Goal: Information Seeking & Learning: Learn about a topic

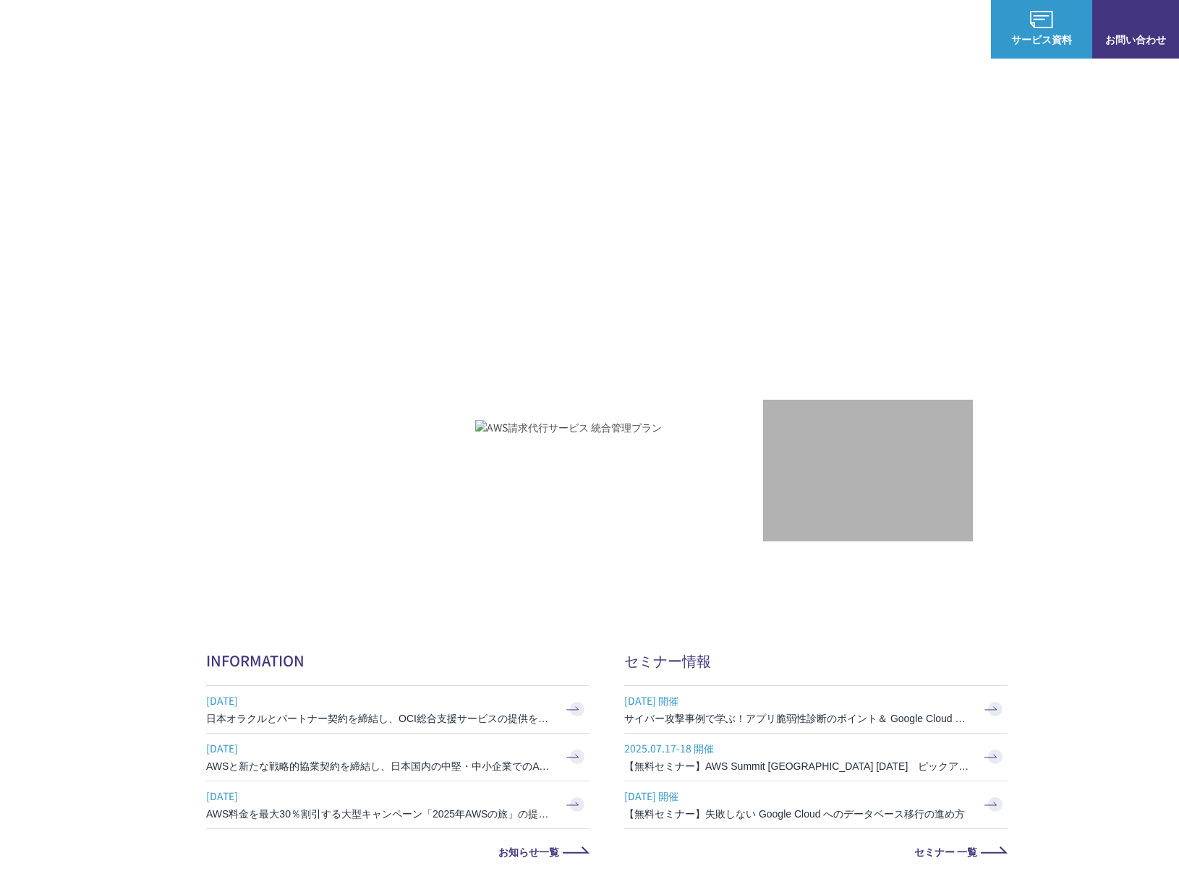
click at [263, 93] on link "C-Chorusの強み" at bounding box center [265, 87] width 74 height 14
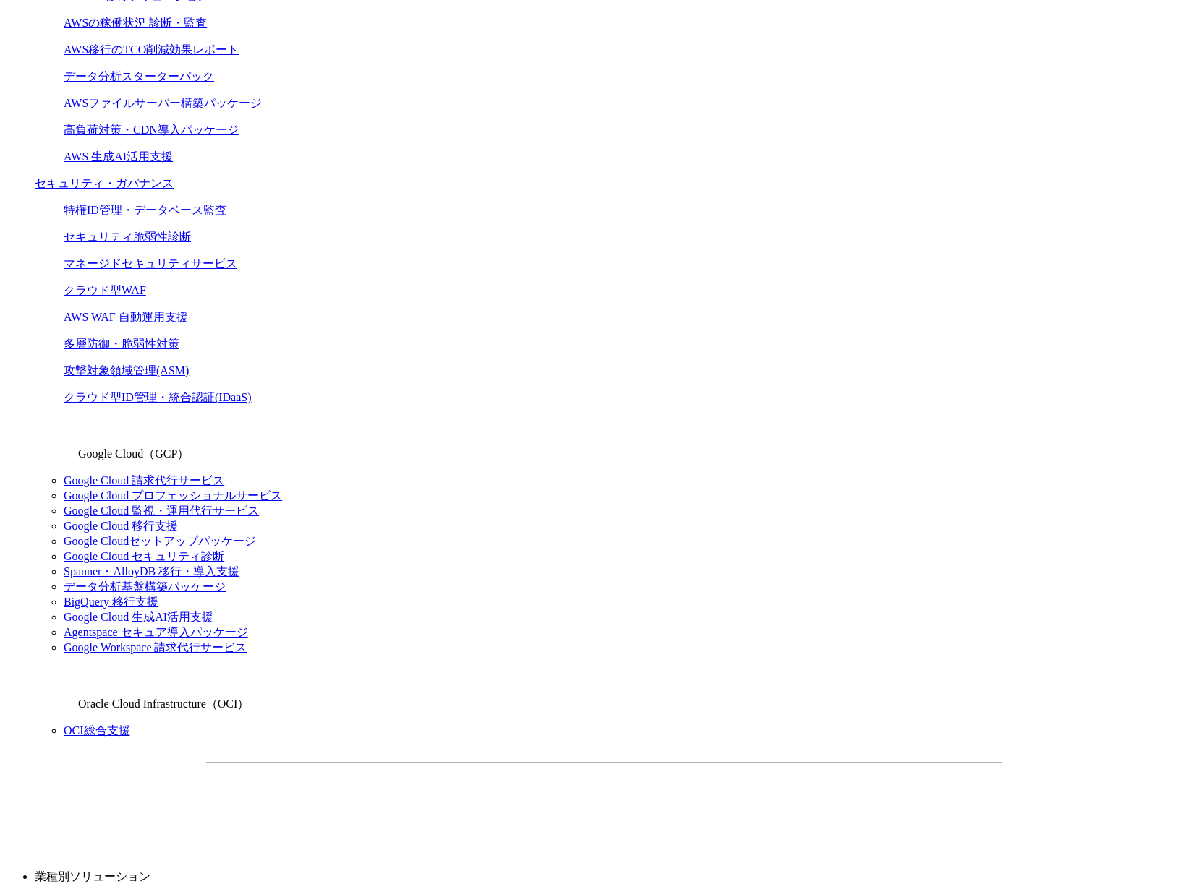
scroll to position [694, 0]
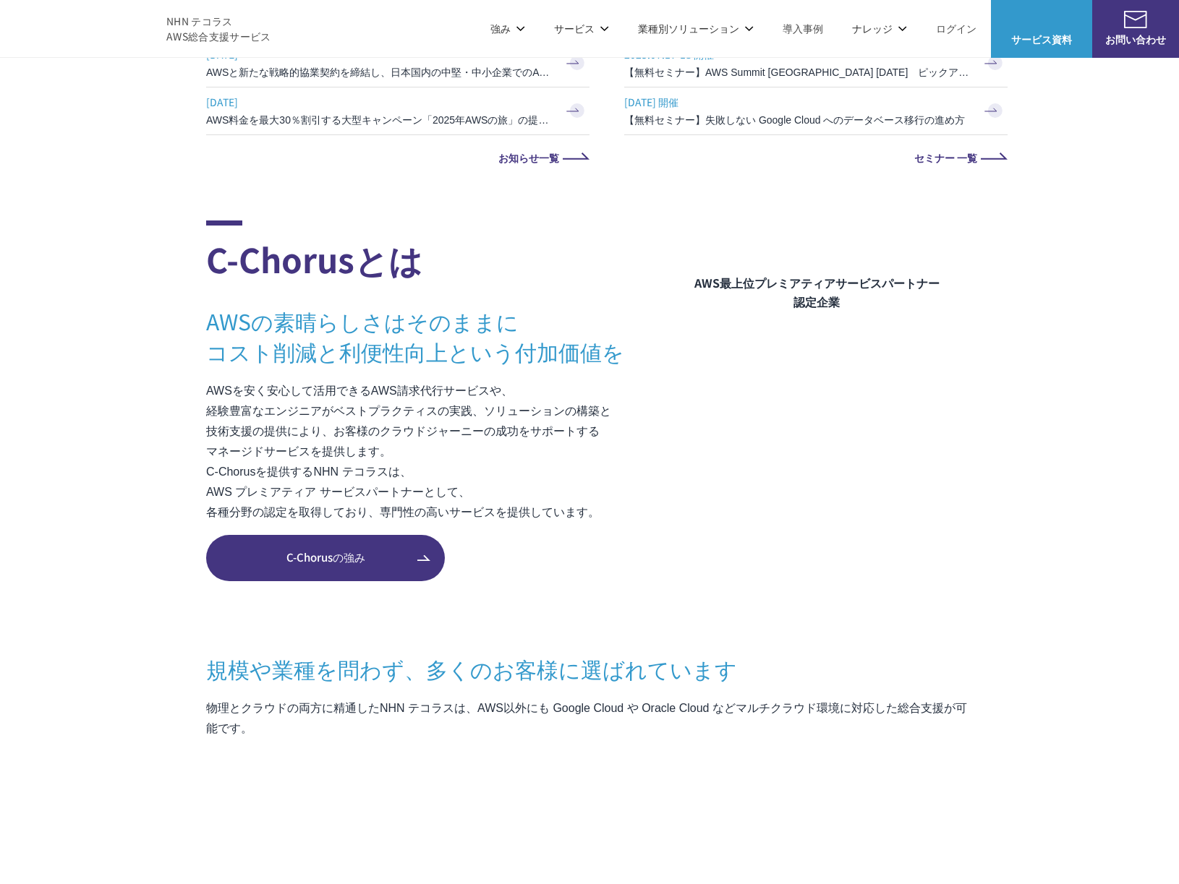
click at [288, 553] on span "C-Chorusの強み" at bounding box center [325, 558] width 239 height 17
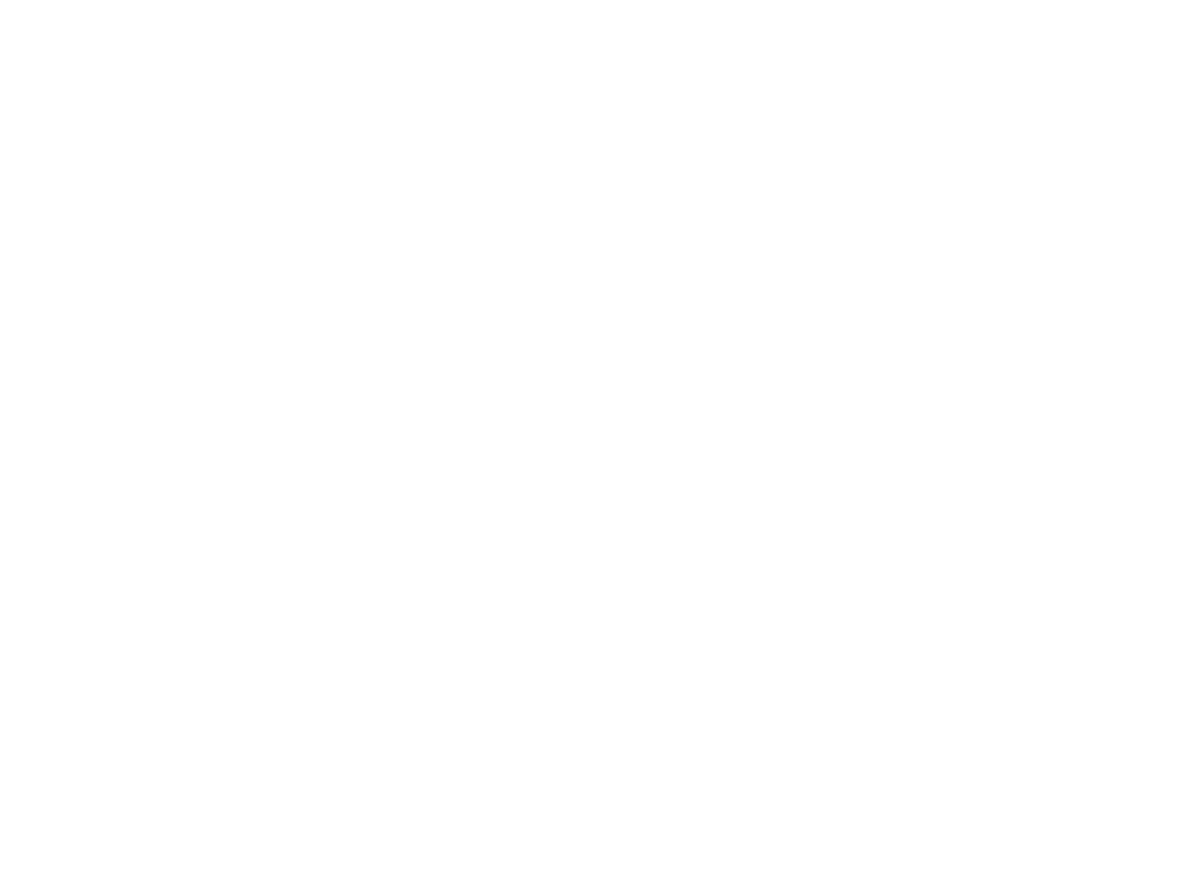
scroll to position [1244, 0]
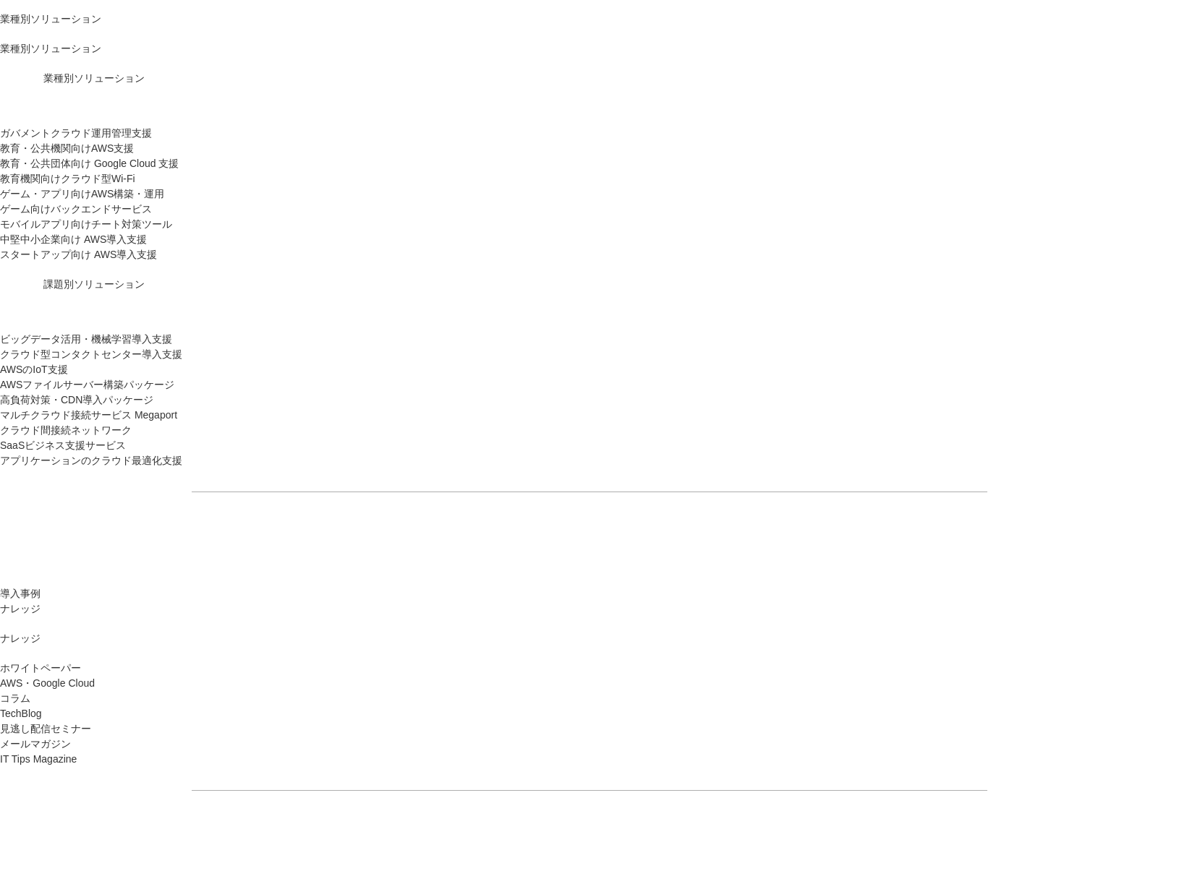
scroll to position [1533, 0]
